Goal: Task Accomplishment & Management: Use online tool/utility

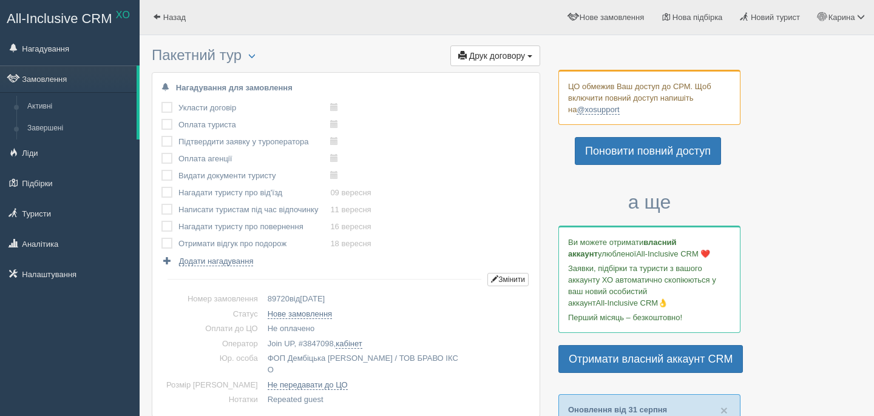
click at [508, 37] on div at bounding box center [507, 23] width 710 height 35
click at [508, 53] on span "Друк договору" at bounding box center [497, 56] width 56 height 10
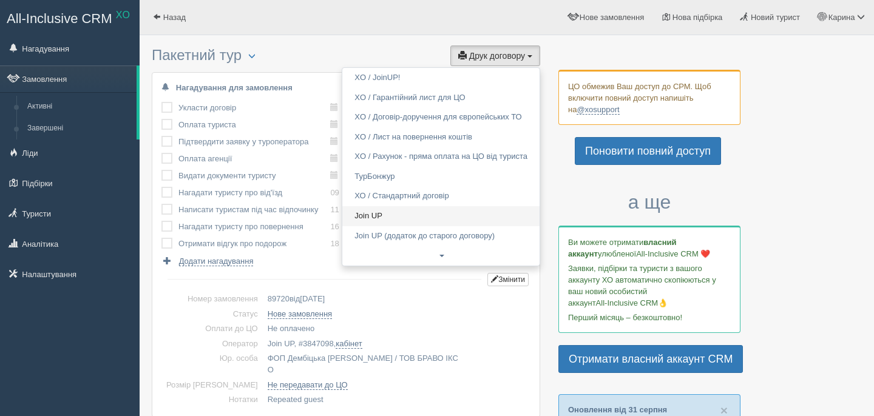
click at [389, 224] on link "Join UP" at bounding box center [440, 216] width 197 height 20
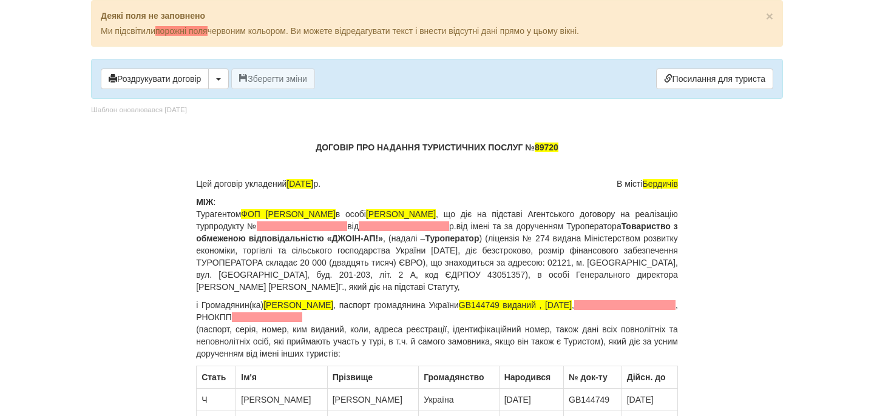
click at [347, 229] on span at bounding box center [302, 226] width 90 height 10
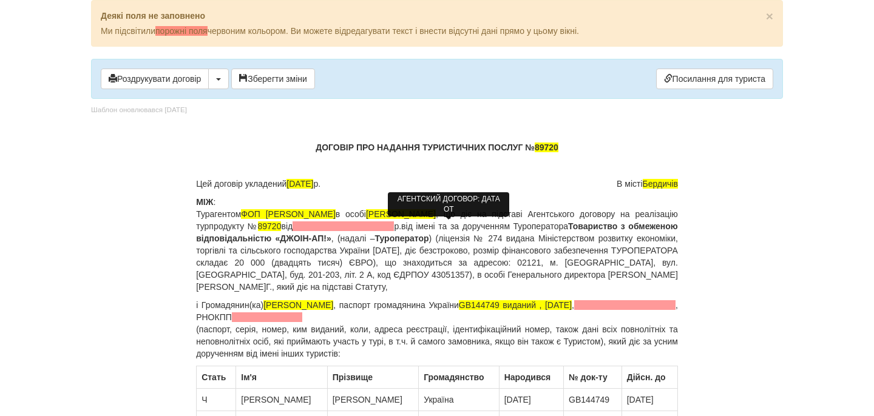
click at [394, 227] on span at bounding box center [342, 226] width 101 height 10
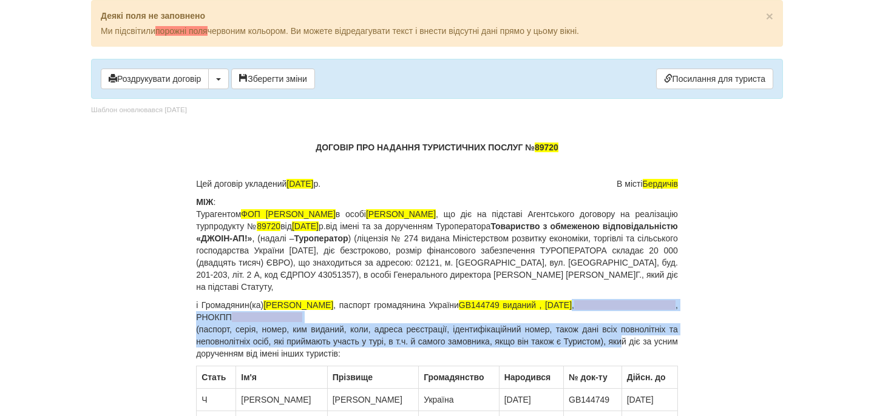
drag, startPoint x: 590, startPoint y: 308, endPoint x: 639, endPoint y: 342, distance: 59.6
click at [639, 342] on p "і Громадянин(ка) [PERSON_NAME] , паспорт громадянина України GB144749 виданий ,…" at bounding box center [437, 329] width 482 height 61
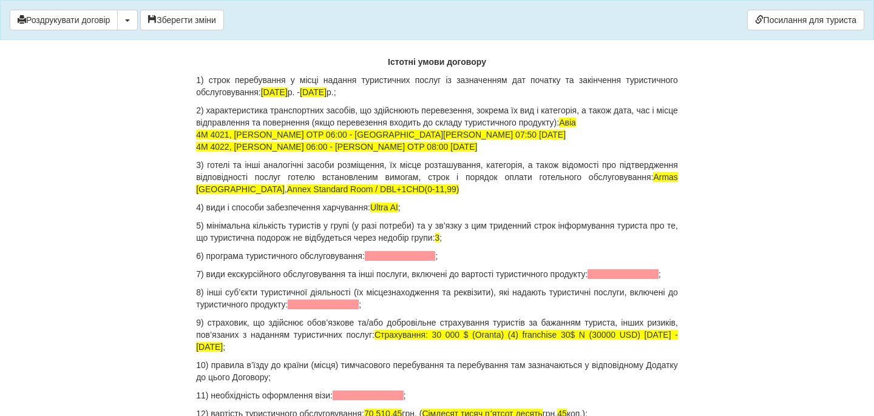
scroll to position [1177, 0]
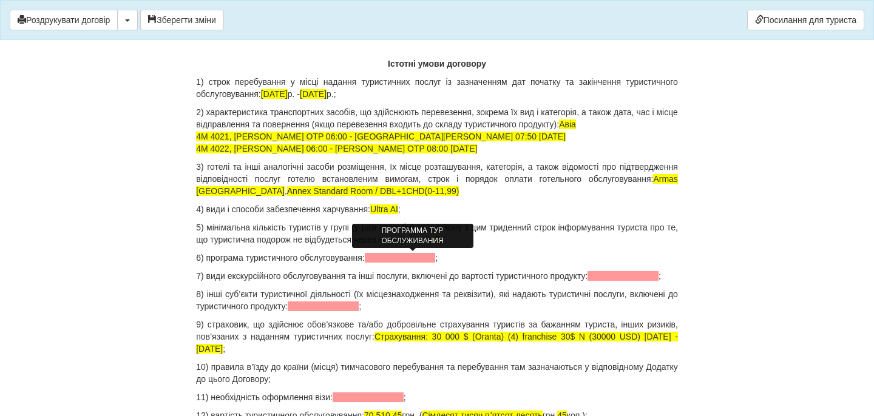
click at [417, 256] on span at bounding box center [400, 258] width 71 height 10
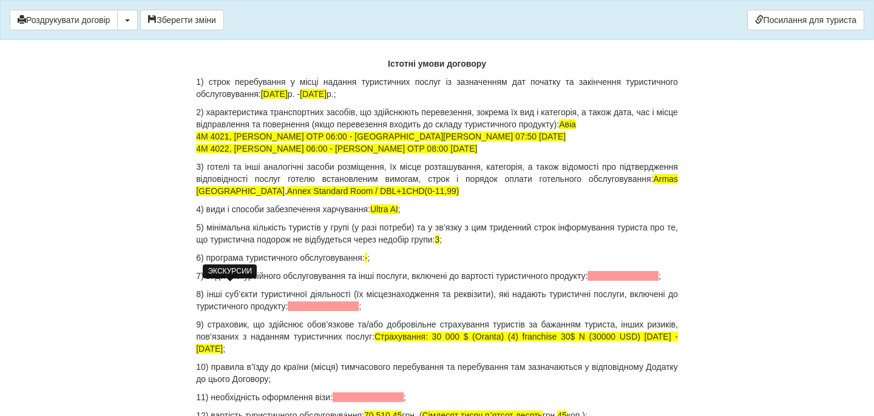
click at [587, 281] on span at bounding box center [622, 276] width 71 height 10
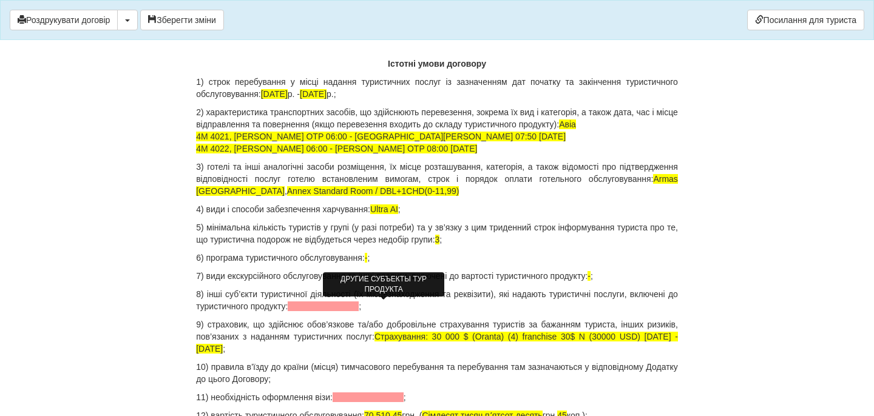
click at [359, 306] on span at bounding box center [323, 306] width 71 height 10
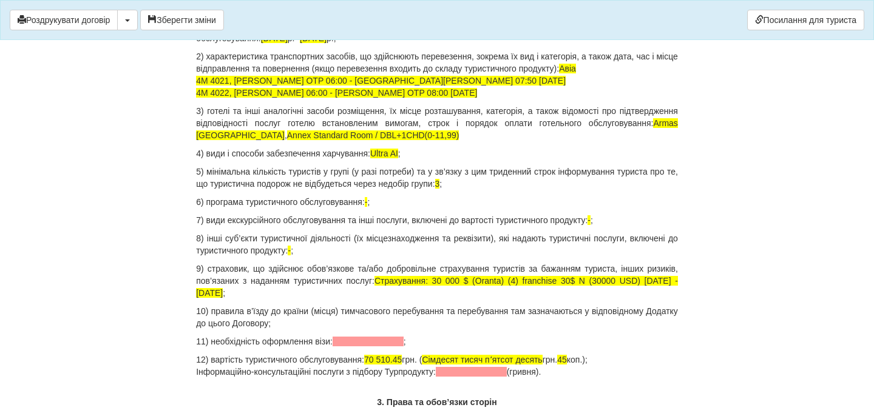
scroll to position [1241, 0]
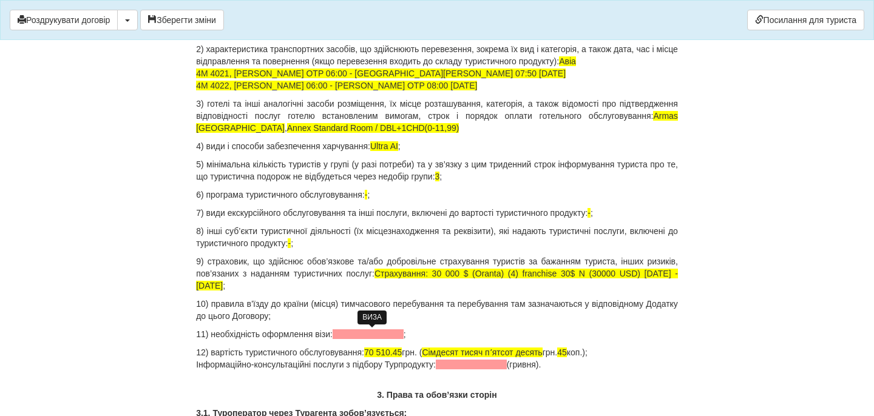
click at [368, 338] on span at bounding box center [367, 334] width 71 height 10
drag, startPoint x: 376, startPoint y: 352, endPoint x: 413, endPoint y: 354, distance: 36.5
click at [402, 354] on span "70 510.45" at bounding box center [383, 353] width 38 height 10
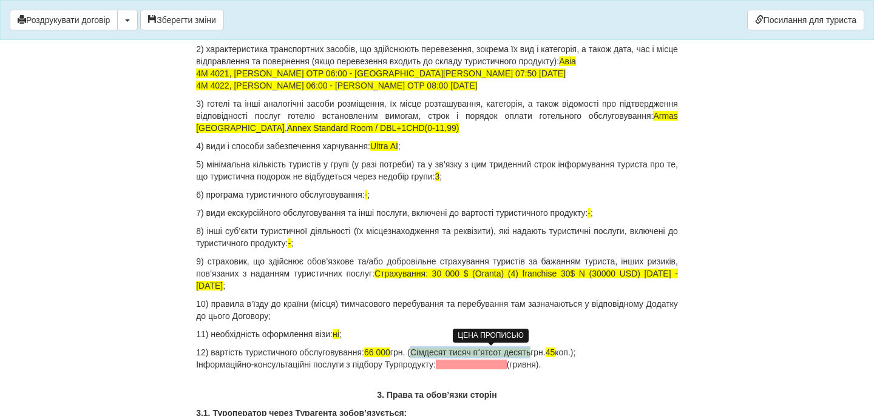
drag, startPoint x: 428, startPoint y: 354, endPoint x: 550, endPoint y: 352, distance: 121.9
click at [530, 352] on span "Сімдесят тисяч пʼятсот десять" at bounding box center [470, 353] width 120 height 10
click at [550, 351] on p "12) вартість туристичного обслуговування: 66 000 грн. ( шістдесят шість тисяч г…" at bounding box center [437, 358] width 482 height 24
drag, startPoint x: 565, startPoint y: 363, endPoint x: 198, endPoint y: 366, distance: 367.6
click at [196, 365] on p "12) вартість туристичного обслуговування: 66 000 грн. ( шістдесят шість тисяч г…" at bounding box center [437, 358] width 482 height 24
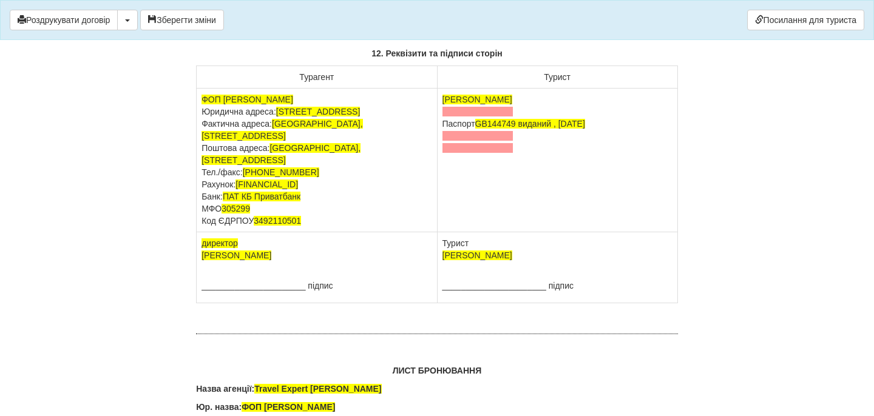
scroll to position [7637, 0]
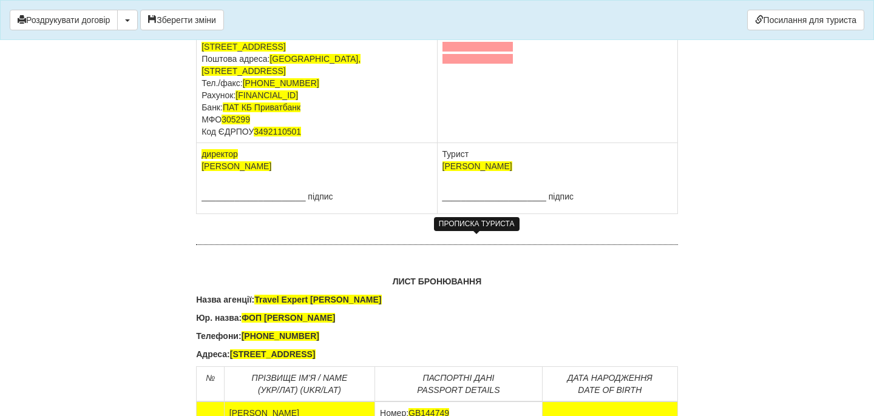
click at [496, 27] on span at bounding box center [477, 23] width 71 height 10
drag, startPoint x: 520, startPoint y: 260, endPoint x: 441, endPoint y: 247, distance: 79.9
click at [440, 143] on td "[PERSON_NAME] Паспорт [PASSPORT] виданий , [DATE]" at bounding box center [557, 71] width 240 height 144
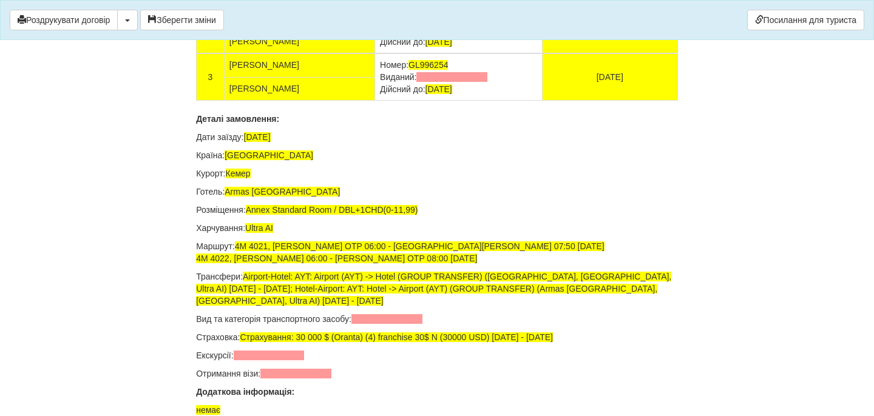
scroll to position [8091, 0]
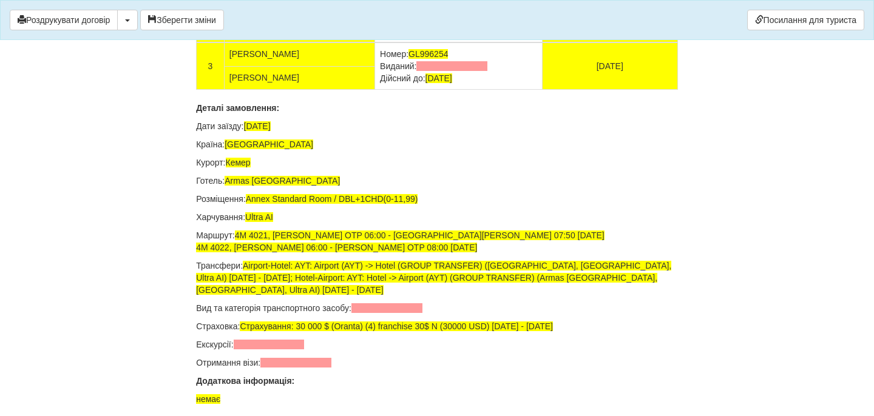
drag, startPoint x: 493, startPoint y: 186, endPoint x: 382, endPoint y: 189, distance: 111.7
drag, startPoint x: 491, startPoint y: 240, endPoint x: 377, endPoint y: 235, distance: 114.8
click at [376, 42] on td "Номер: GB145024 Виданий: Дійсний до: [DATE]" at bounding box center [458, 18] width 167 height 47
drag, startPoint x: 500, startPoint y: 283, endPoint x: 380, endPoint y: 286, distance: 119.5
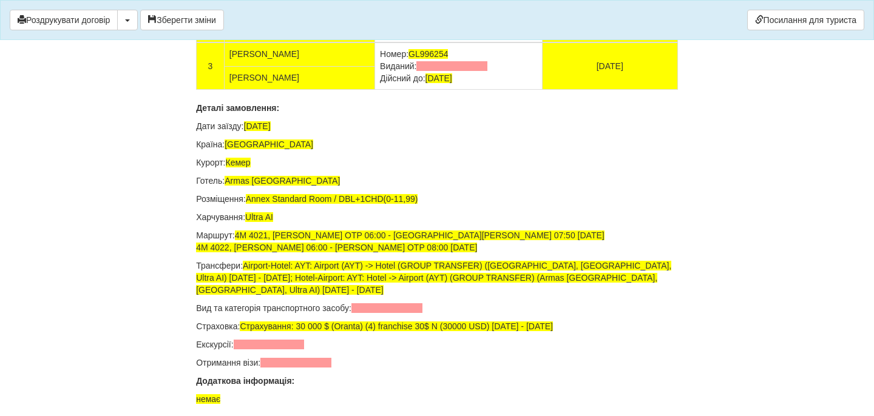
click at [377, 90] on td "Номер: GL996254 Виданий: Дійсний до: [DATE]" at bounding box center [458, 65] width 167 height 47
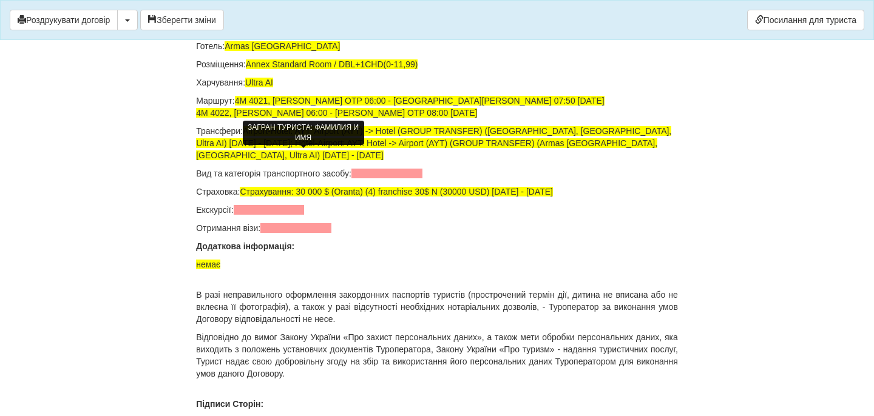
scroll to position [8292, 0]
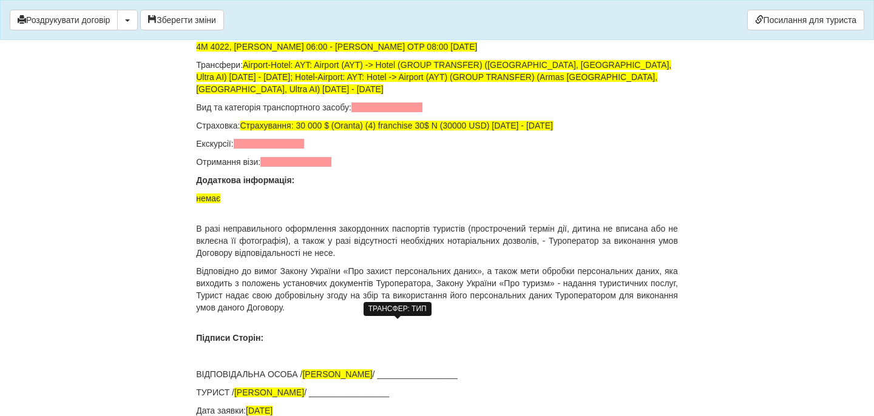
click at [372, 112] on span at bounding box center [386, 108] width 71 height 10
click at [278, 149] on span at bounding box center [269, 144] width 71 height 10
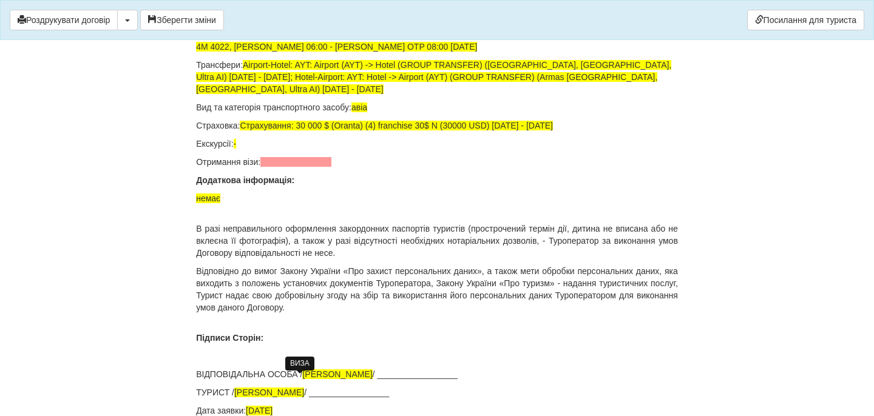
click at [291, 167] on span at bounding box center [295, 162] width 71 height 10
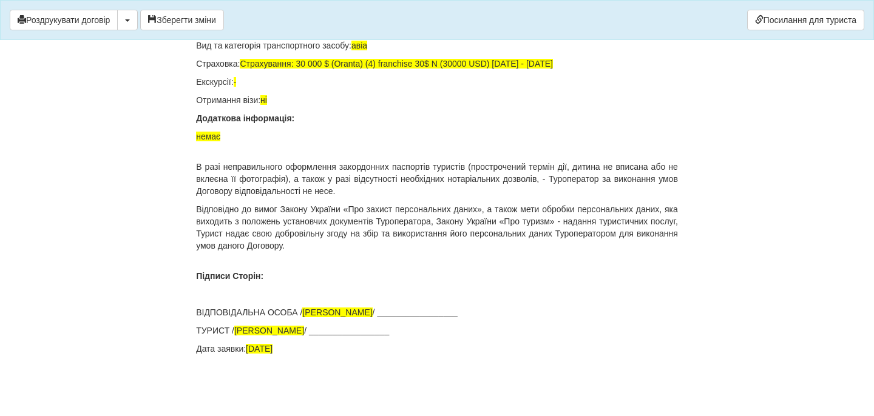
scroll to position [8543, 0]
click at [187, 22] on button "Зберегти зміни" at bounding box center [182, 20] width 84 height 21
click at [106, 21] on button "Роздрукувати договір" at bounding box center [64, 20] width 108 height 21
